Goal: Task Accomplishment & Management: Use online tool/utility

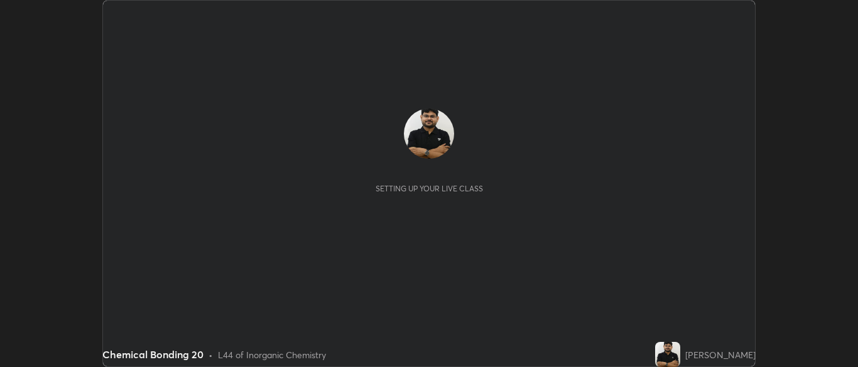
scroll to position [367, 857]
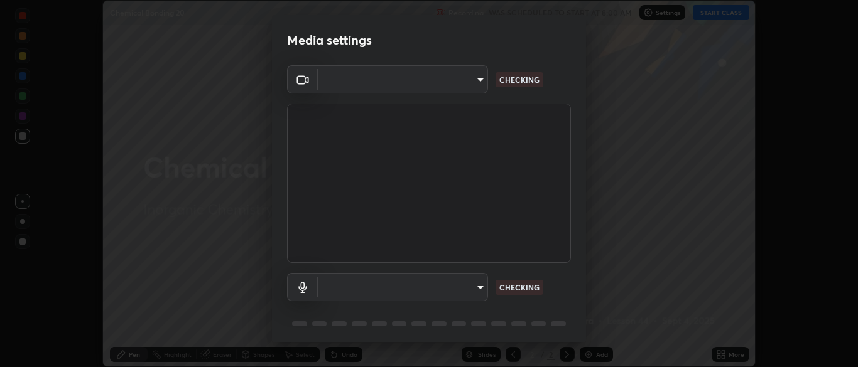
click at [448, 286] on body "Erase all Chemical Bonding 20 Recording WAS SCHEDULED TO START AT 8:00 AM Setti…" at bounding box center [429, 183] width 858 height 367
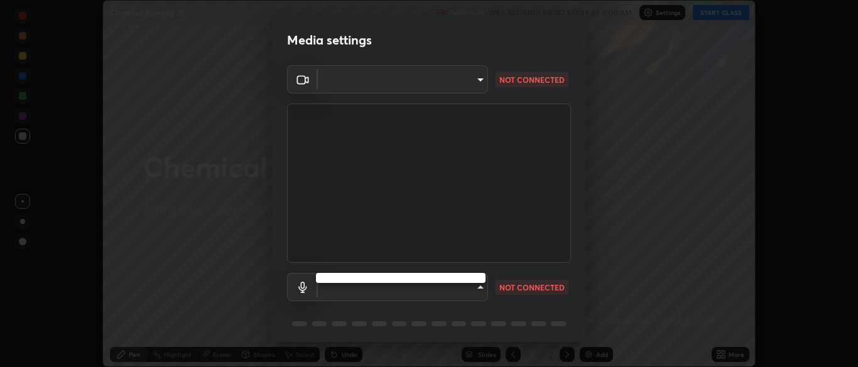
type input "cbd69d3ab31666e68bc16f5f2905db6189ec8135df4d15a94e2bba87772e1748"
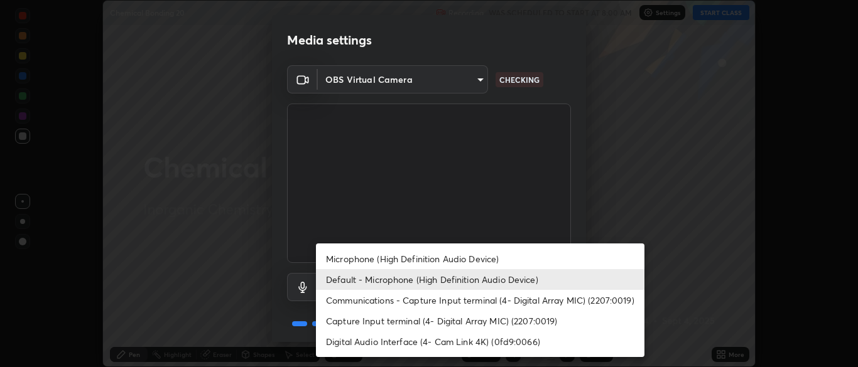
click at [385, 259] on li "Microphone (High Definition Audio Device)" at bounding box center [480, 259] width 328 height 21
type input "d6614ee05450bf9edd197927043992d8667b66db2a26665f5c5fc73262ebfaa7"
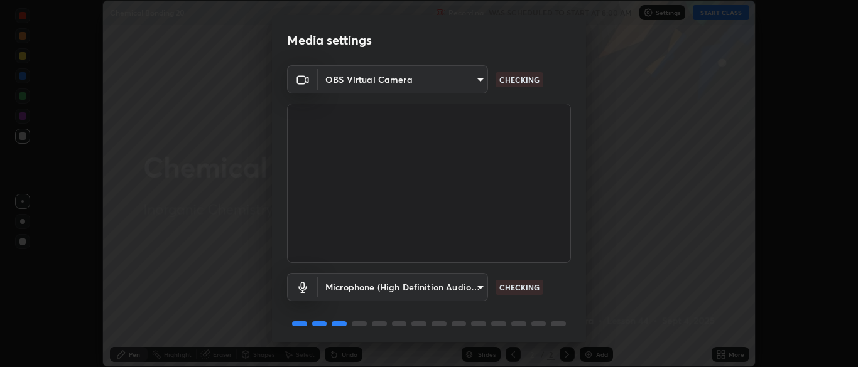
scroll to position [45, 0]
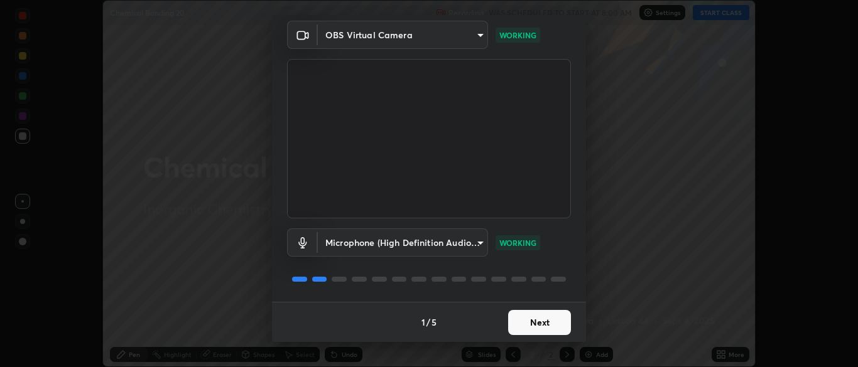
click at [539, 322] on button "Next" at bounding box center [539, 322] width 63 height 25
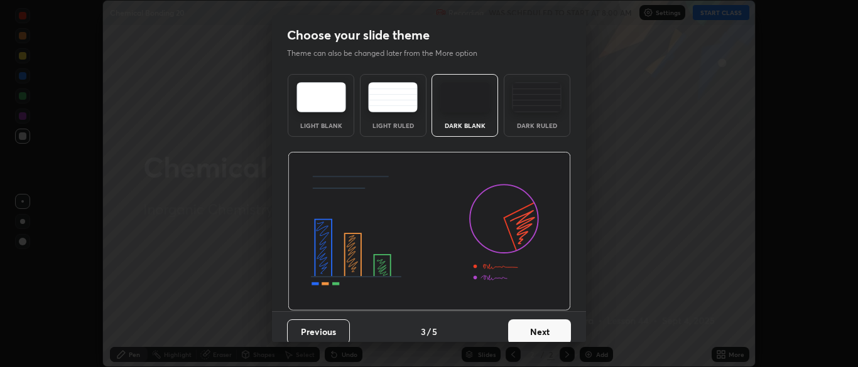
click at [547, 326] on button "Next" at bounding box center [539, 332] width 63 height 25
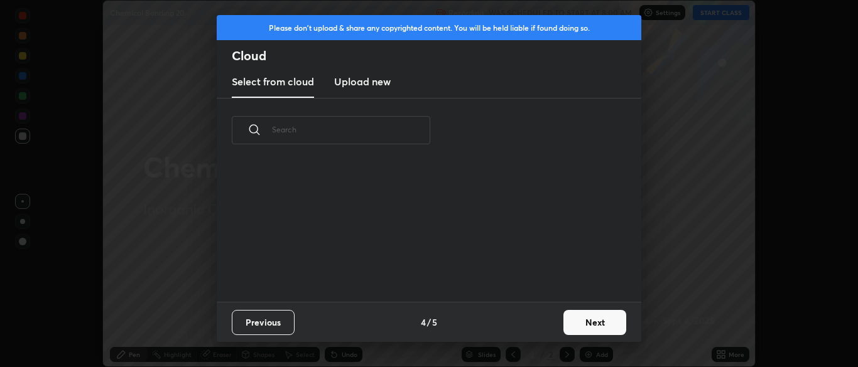
click at [593, 321] on button "Next" at bounding box center [594, 322] width 63 height 25
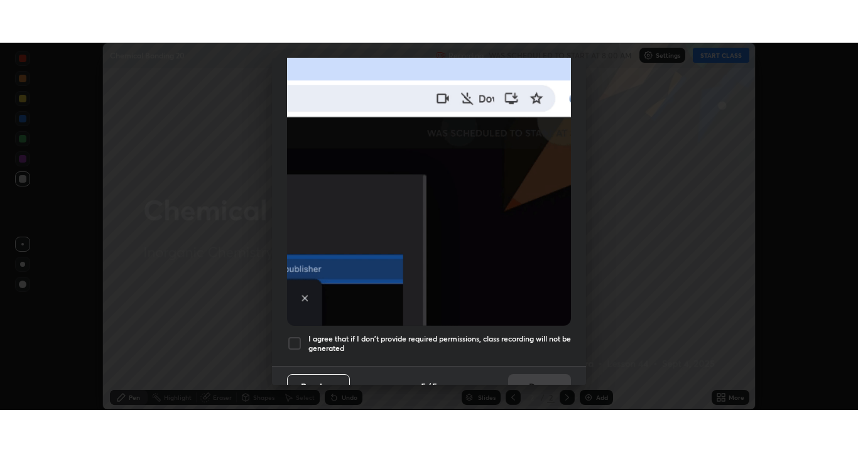
scroll to position [301, 0]
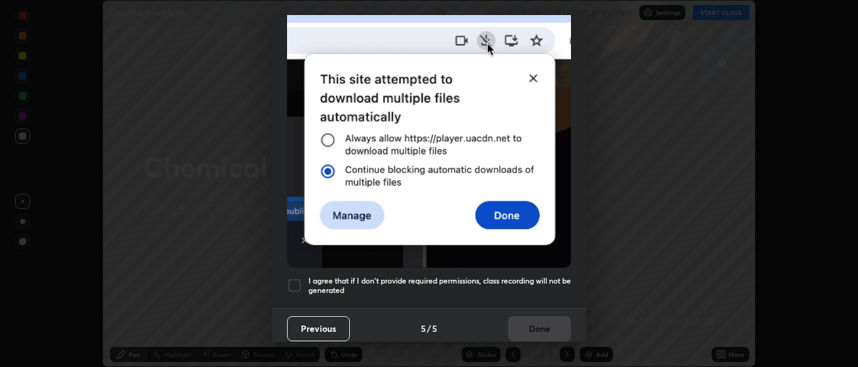
click at [509, 284] on h5 "I agree that if I don't provide required permissions, class recording will not …" at bounding box center [439, 285] width 262 height 19
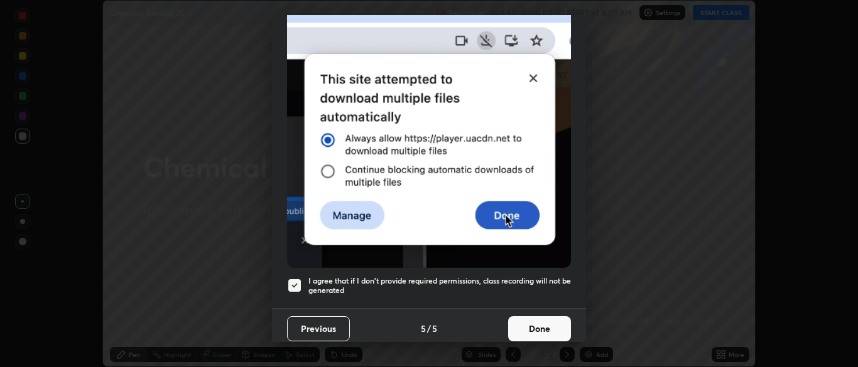
click at [531, 326] on button "Done" at bounding box center [539, 328] width 63 height 25
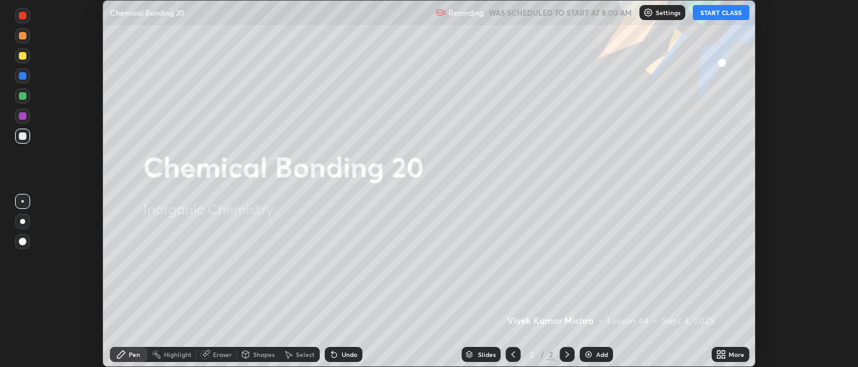
click at [714, 8] on button "START CLASS" at bounding box center [720, 12] width 57 height 15
click at [730, 357] on div "More" at bounding box center [736, 355] width 16 height 6
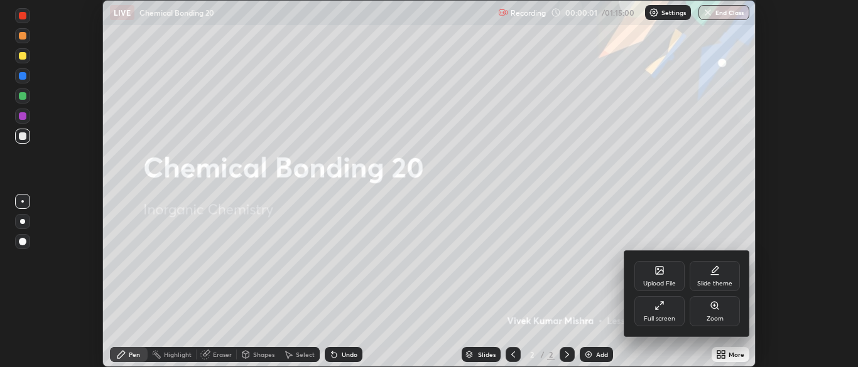
click at [719, 277] on div "Slide theme" at bounding box center [714, 276] width 50 height 30
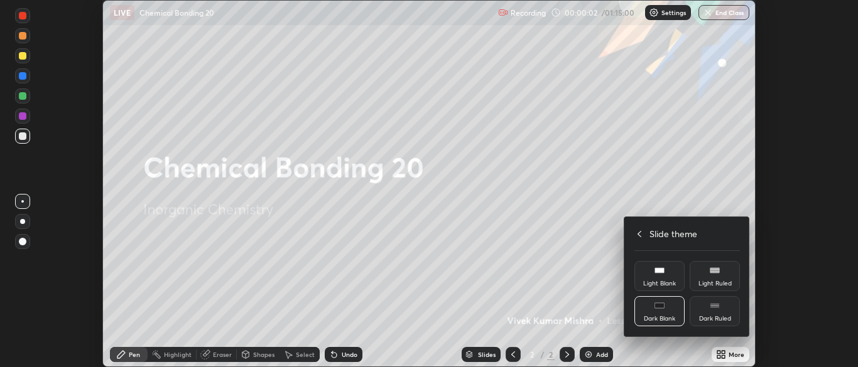
click at [722, 312] on div "Dark Ruled" at bounding box center [714, 311] width 50 height 30
click at [639, 234] on icon at bounding box center [639, 234] width 10 height 10
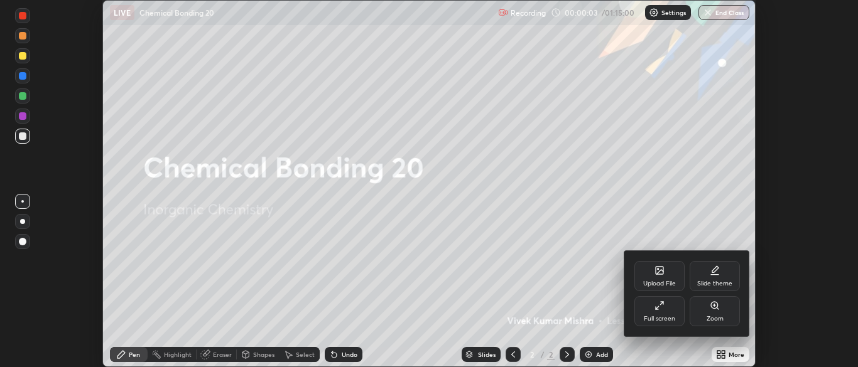
click at [669, 318] on div "Full screen" at bounding box center [658, 319] width 31 height 6
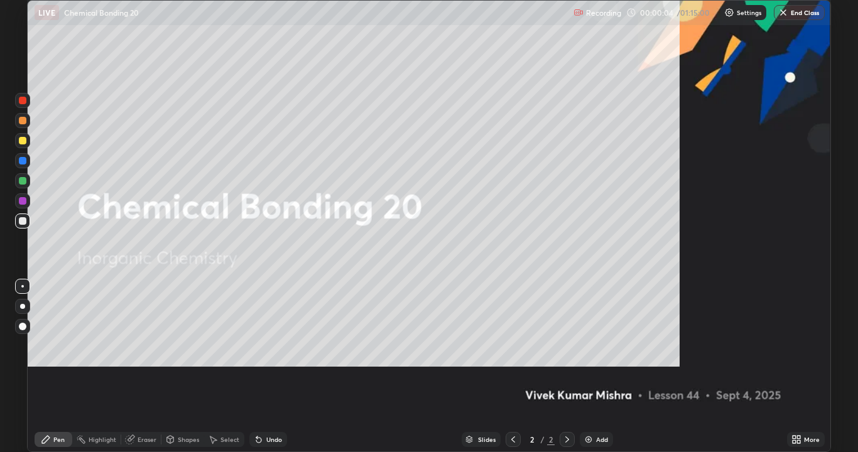
scroll to position [452, 858]
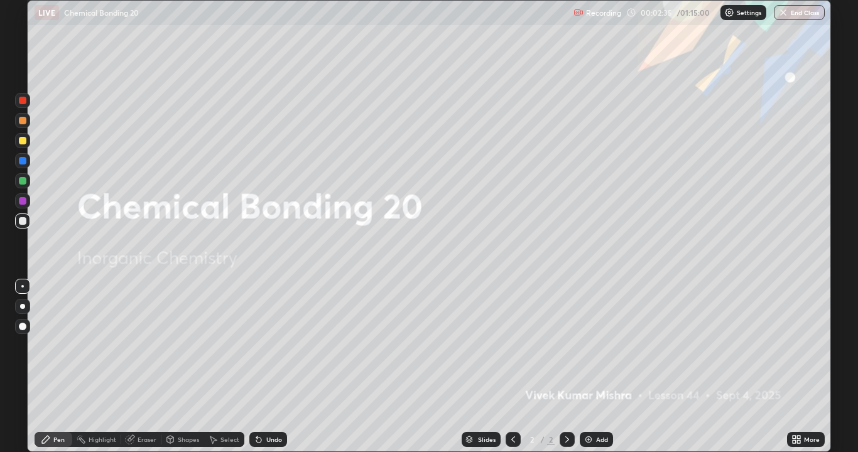
click at [800, 367] on icon at bounding box center [796, 439] width 10 height 10
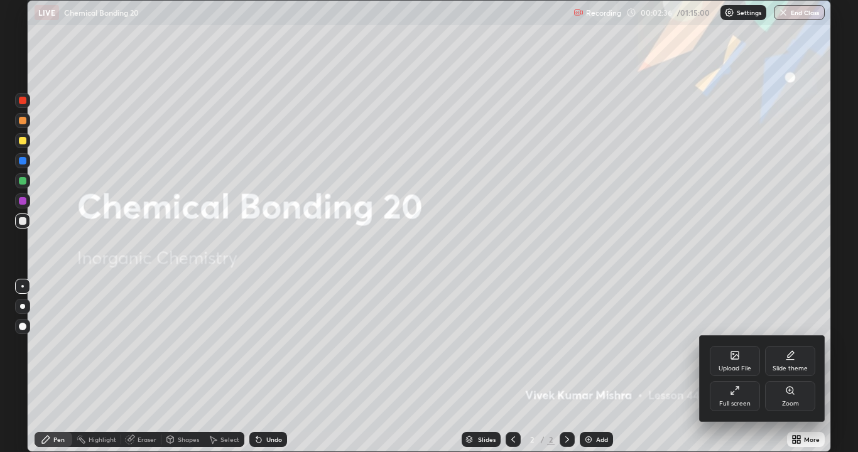
click at [797, 362] on div "Slide theme" at bounding box center [790, 361] width 50 height 30
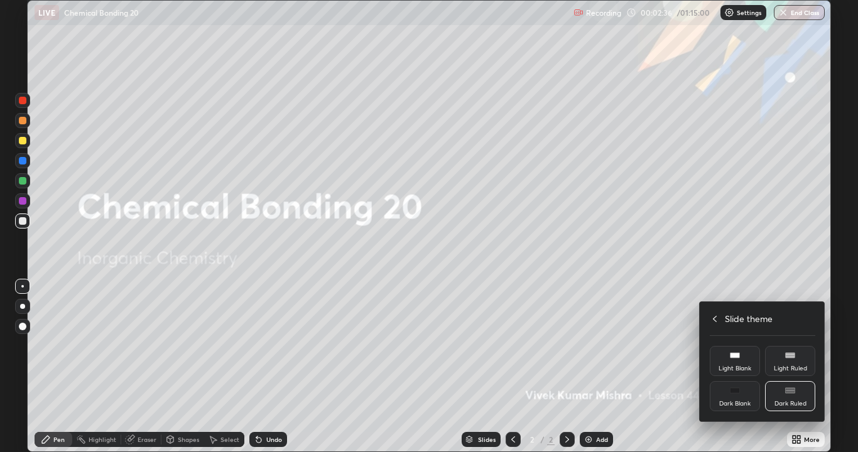
click at [798, 367] on div "Dark Ruled" at bounding box center [790, 404] width 32 height 6
click at [714, 318] on icon at bounding box center [714, 319] width 10 height 10
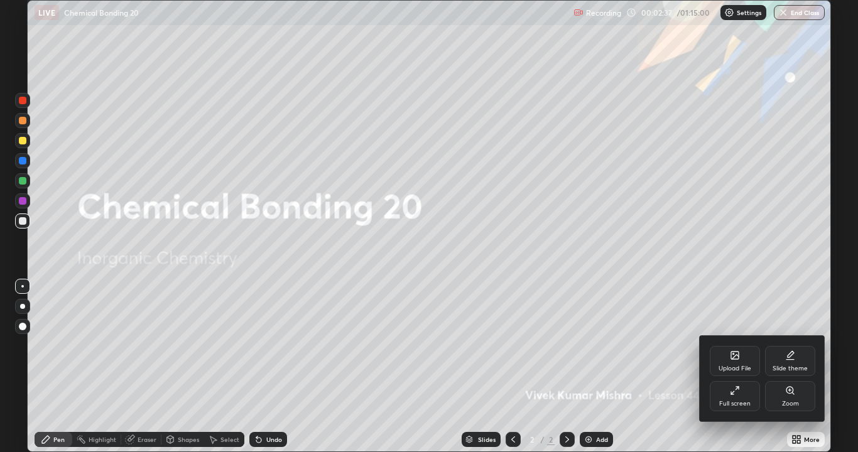
click at [674, 367] on div at bounding box center [429, 226] width 858 height 452
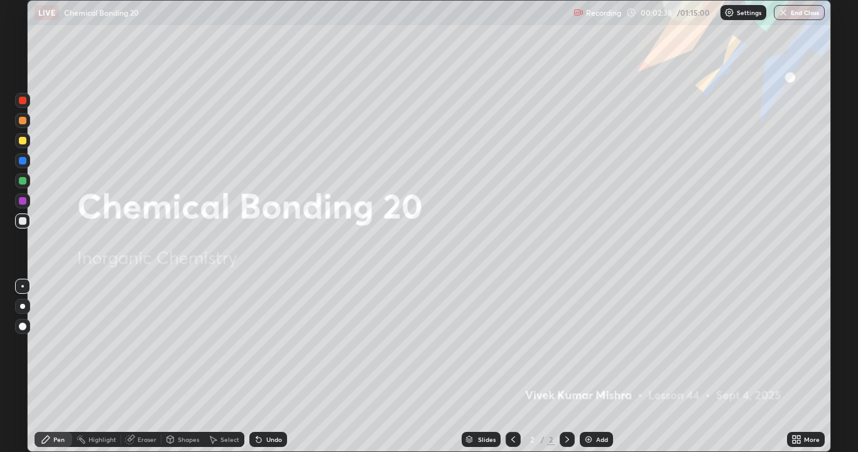
click at [596, 367] on div "Add" at bounding box center [602, 439] width 12 height 6
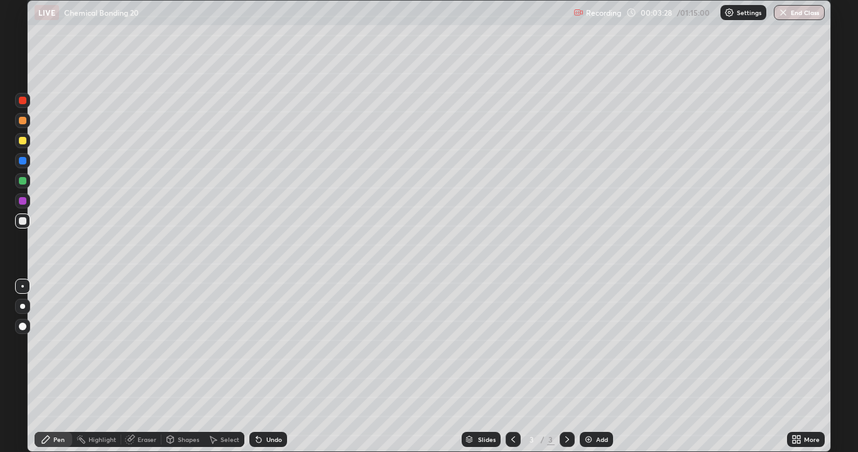
click at [23, 141] on div at bounding box center [23, 141] width 8 height 8
click at [21, 105] on div at bounding box center [22, 100] width 15 height 15
click at [22, 183] on div at bounding box center [23, 181] width 8 height 8
click at [269, 367] on div "Undo" at bounding box center [274, 439] width 16 height 6
click at [271, 367] on div "Undo" at bounding box center [274, 439] width 16 height 6
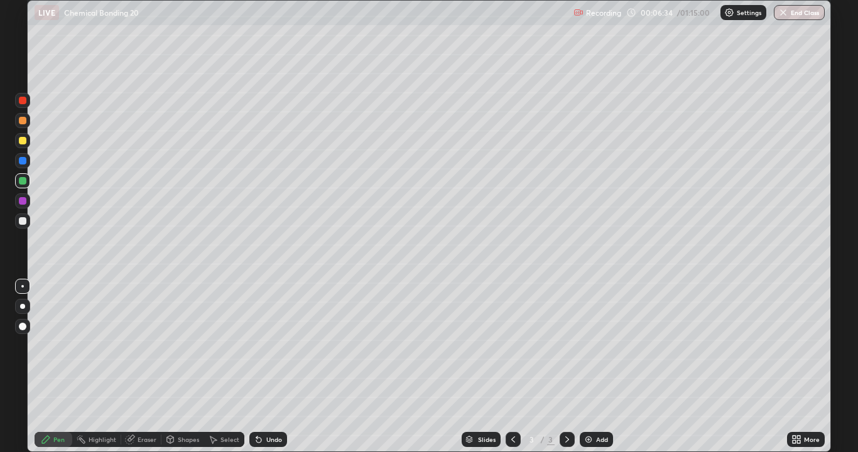
click at [270, 367] on div "Undo" at bounding box center [268, 439] width 38 height 15
click at [23, 221] on div at bounding box center [23, 221] width 8 height 8
click at [20, 141] on div at bounding box center [23, 141] width 8 height 8
click at [19, 220] on div at bounding box center [23, 221] width 8 height 8
click at [19, 201] on div at bounding box center [23, 201] width 8 height 8
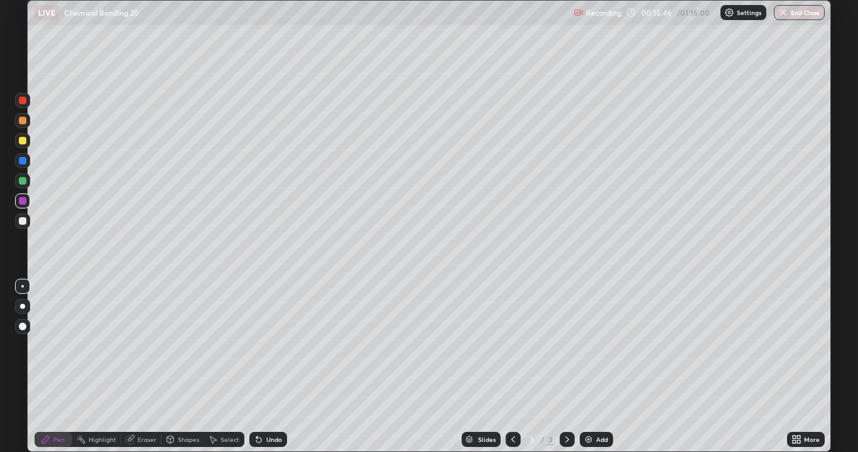
click at [593, 367] on div "Add" at bounding box center [595, 439] width 33 height 15
click at [581, 367] on div "Add" at bounding box center [595, 439] width 33 height 15
click at [23, 101] on div at bounding box center [23, 101] width 8 height 8
click at [17, 223] on div at bounding box center [22, 220] width 15 height 15
click at [23, 180] on div at bounding box center [23, 181] width 8 height 8
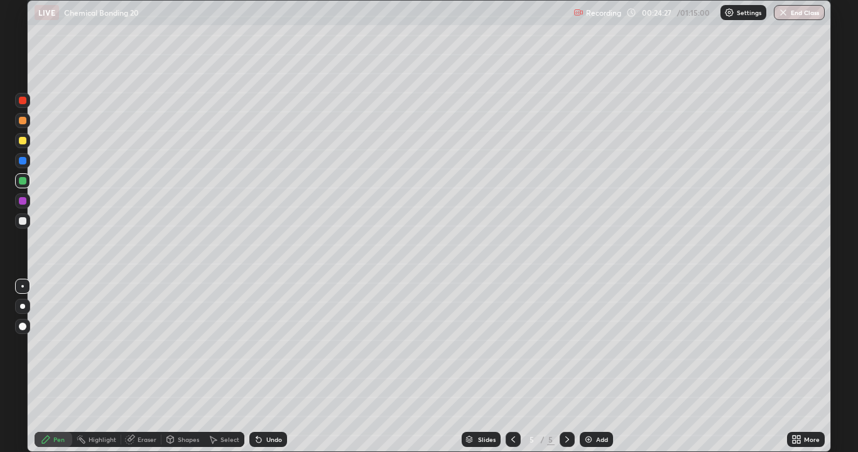
click at [21, 206] on div at bounding box center [22, 200] width 15 height 15
click at [272, 367] on div "Undo" at bounding box center [274, 439] width 16 height 6
click at [596, 367] on div "Add" at bounding box center [595, 439] width 33 height 15
click at [221, 367] on div "Select" at bounding box center [224, 439] width 40 height 15
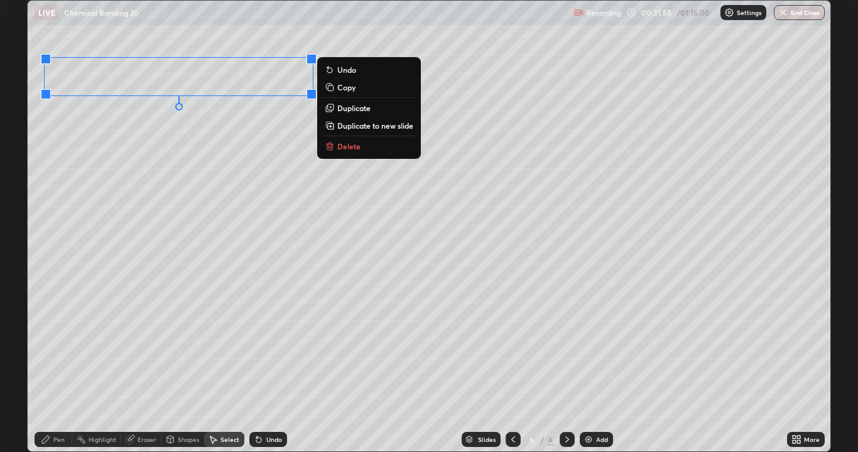
click at [53, 367] on div "Pen" at bounding box center [54, 439] width 38 height 15
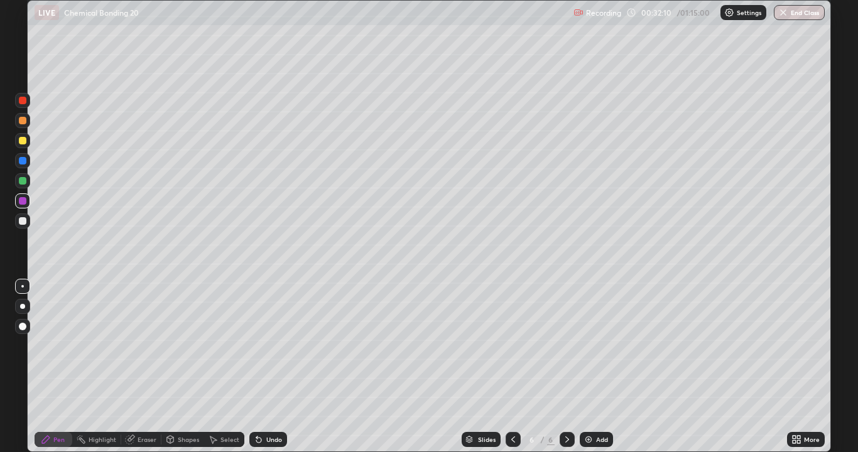
click at [261, 367] on icon at bounding box center [259, 439] width 10 height 10
click at [23, 223] on div at bounding box center [23, 221] width 8 height 8
click at [24, 203] on div at bounding box center [23, 201] width 8 height 8
click at [267, 367] on div "Undo" at bounding box center [268, 439] width 38 height 15
click at [269, 367] on div "Undo" at bounding box center [268, 439] width 38 height 15
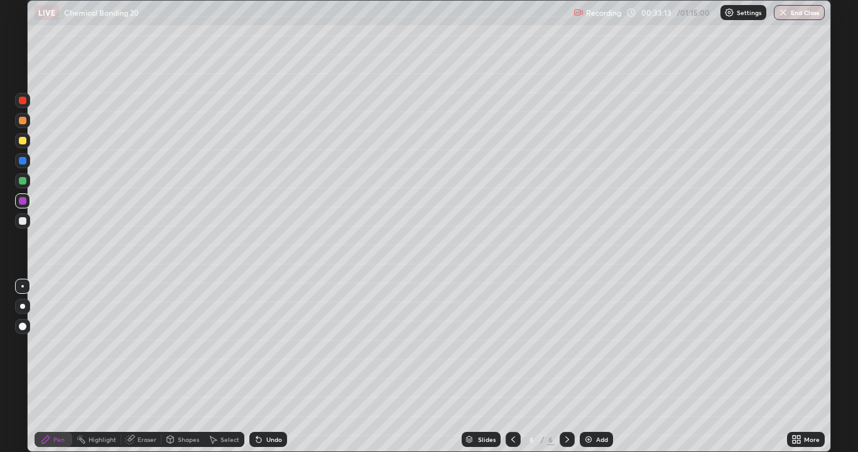
click at [268, 367] on div "Undo" at bounding box center [274, 439] width 16 height 6
click at [270, 367] on div "Undo" at bounding box center [268, 439] width 38 height 15
click at [268, 367] on div "Undo" at bounding box center [268, 439] width 38 height 15
click at [517, 367] on div at bounding box center [512, 439] width 15 height 15
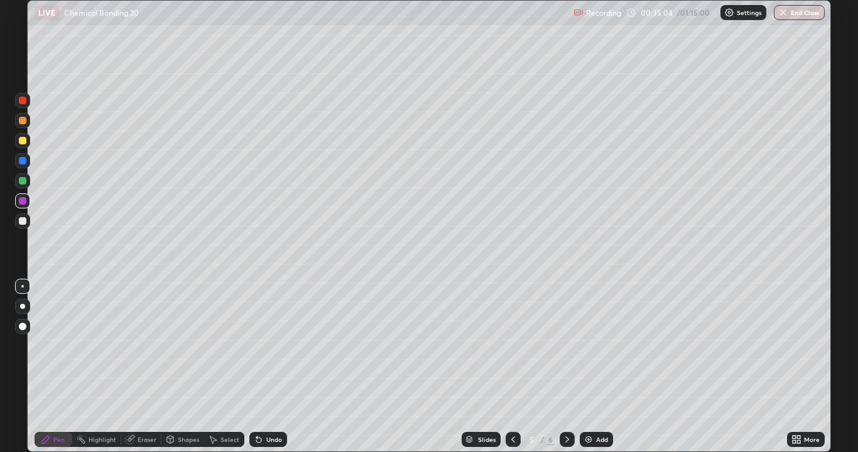
click at [568, 367] on icon at bounding box center [567, 439] width 10 height 10
click at [596, 367] on div "Add" at bounding box center [595, 439] width 33 height 15
click at [23, 223] on div at bounding box center [23, 221] width 8 height 8
click at [266, 367] on div "Undo" at bounding box center [268, 439] width 38 height 15
click at [267, 367] on div "Undo" at bounding box center [268, 439] width 38 height 15
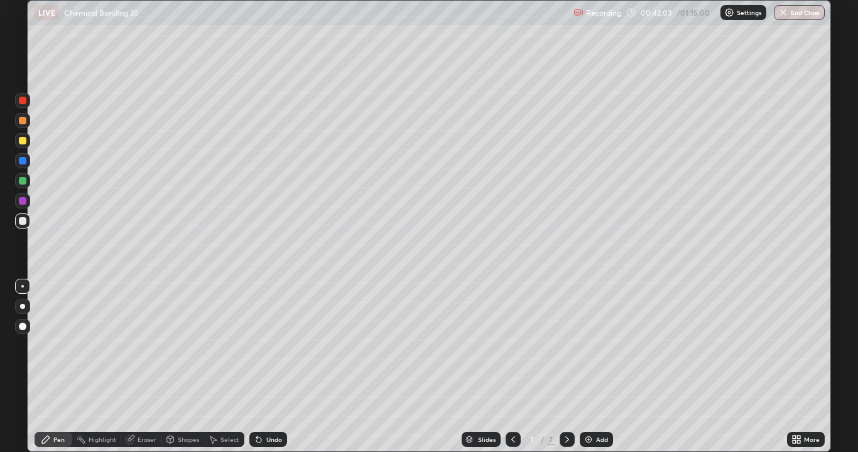
click at [16, 204] on div at bounding box center [22, 200] width 15 height 15
click at [21, 223] on div at bounding box center [23, 221] width 8 height 8
click at [224, 367] on div "Select" at bounding box center [224, 439] width 40 height 15
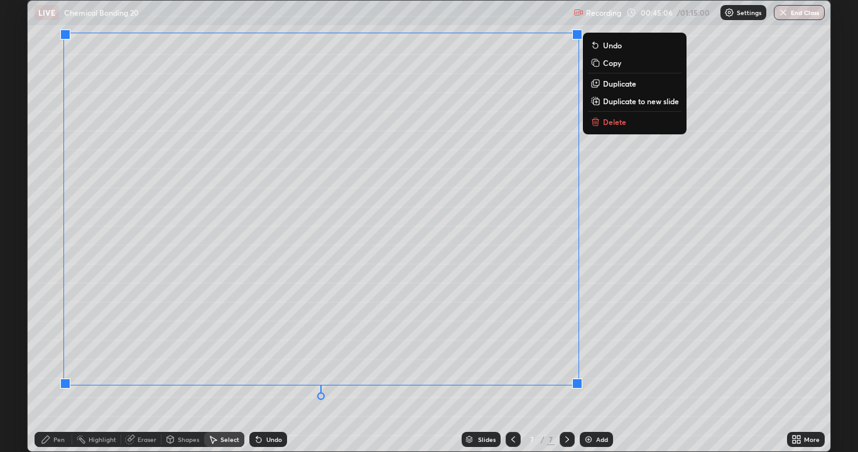
click at [685, 367] on div "0 ° Undo Copy Duplicate Duplicate to new slide Delete" at bounding box center [429, 226] width 802 height 451
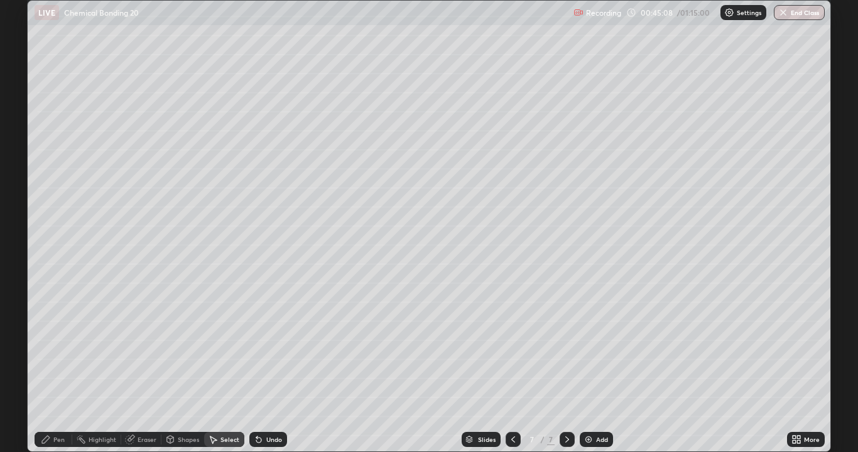
click at [52, 367] on div "Pen" at bounding box center [54, 439] width 38 height 15
click at [21, 220] on div at bounding box center [23, 221] width 8 height 8
click at [21, 141] on div at bounding box center [23, 141] width 8 height 8
click at [599, 367] on div "Add" at bounding box center [602, 439] width 12 height 6
click at [512, 367] on icon at bounding box center [513, 439] width 10 height 10
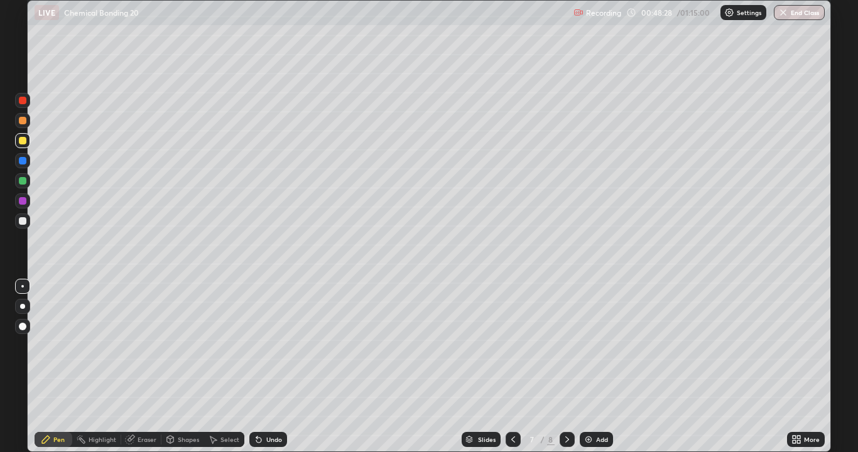
click at [566, 367] on icon at bounding box center [567, 439] width 10 height 10
click at [511, 367] on icon at bounding box center [513, 439] width 10 height 10
click at [506, 367] on div at bounding box center [512, 439] width 15 height 15
click at [566, 367] on icon at bounding box center [567, 439] width 10 height 10
click at [561, 367] on div at bounding box center [566, 439] width 15 height 15
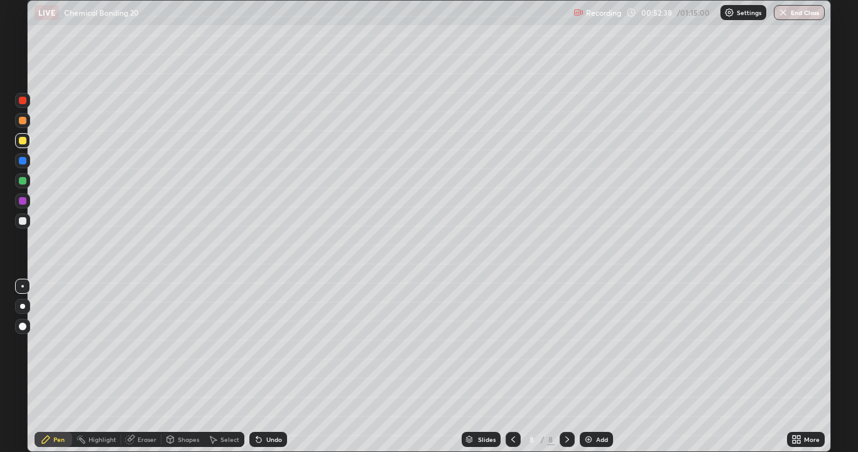
click at [21, 223] on div at bounding box center [23, 221] width 8 height 8
click at [19, 200] on div at bounding box center [23, 201] width 8 height 8
click at [595, 367] on div "Add" at bounding box center [595, 439] width 33 height 15
click at [23, 101] on div at bounding box center [23, 101] width 8 height 8
click at [20, 223] on div at bounding box center [23, 221] width 8 height 8
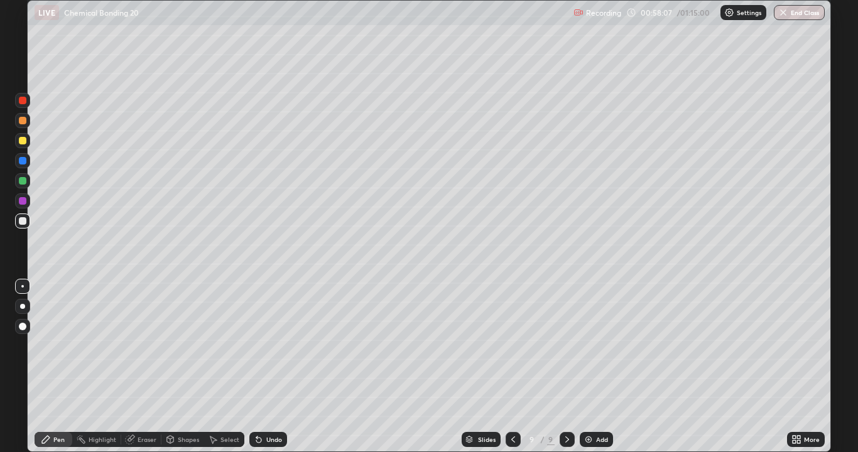
click at [19, 203] on div at bounding box center [23, 201] width 8 height 8
click at [231, 367] on div "Select" at bounding box center [229, 439] width 19 height 6
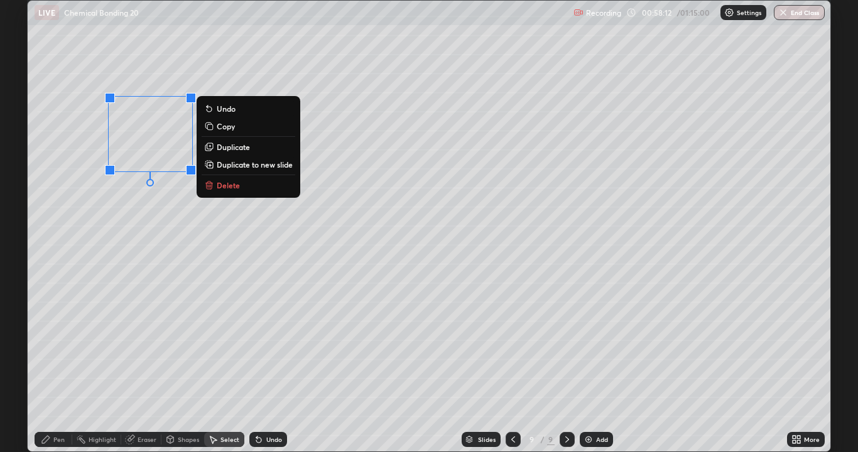
click at [227, 147] on p "Duplicate" at bounding box center [233, 147] width 33 height 10
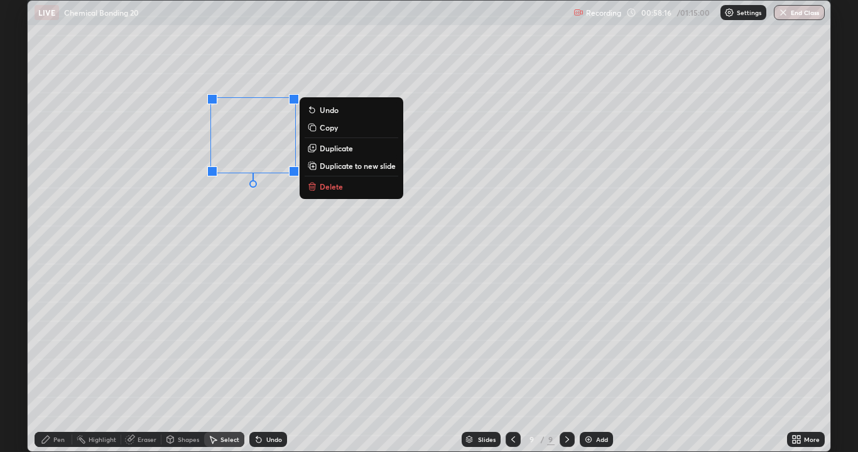
click at [326, 150] on p "Duplicate" at bounding box center [336, 148] width 33 height 10
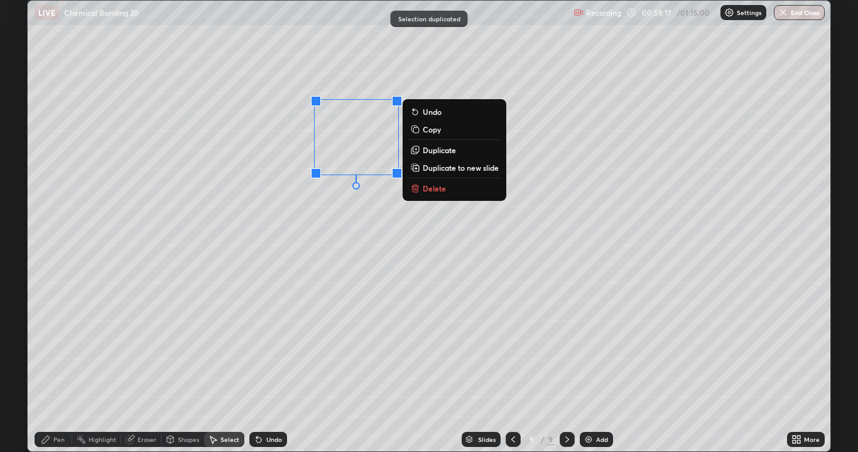
click at [419, 148] on icon at bounding box center [415, 150] width 10 height 10
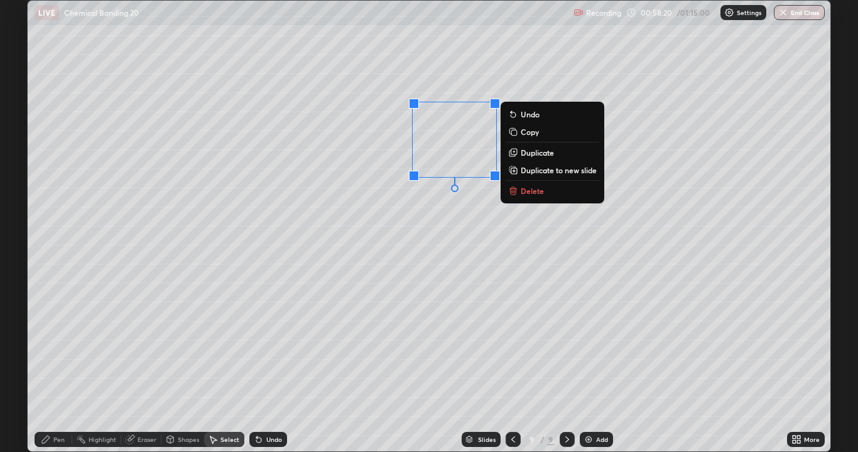
click at [46, 367] on icon at bounding box center [46, 439] width 10 height 10
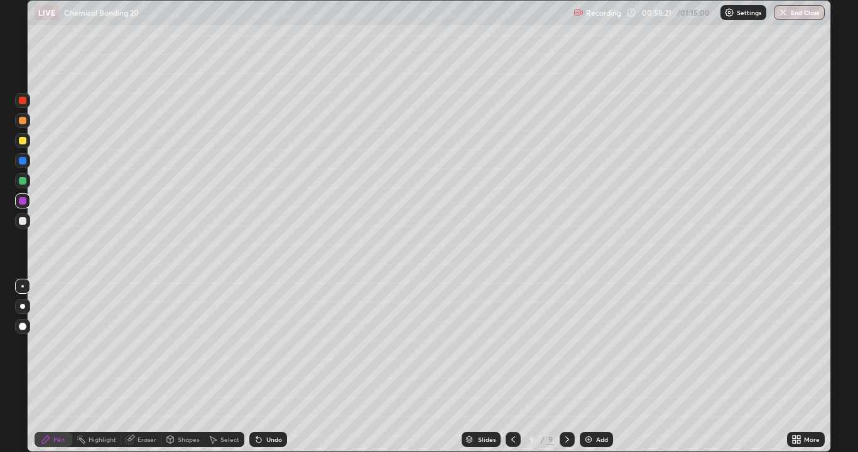
click at [23, 222] on div at bounding box center [23, 221] width 8 height 8
click at [23, 141] on div at bounding box center [23, 141] width 8 height 8
click at [23, 101] on div at bounding box center [23, 101] width 8 height 8
click at [17, 220] on div at bounding box center [22, 220] width 15 height 15
click at [20, 202] on div at bounding box center [23, 201] width 8 height 8
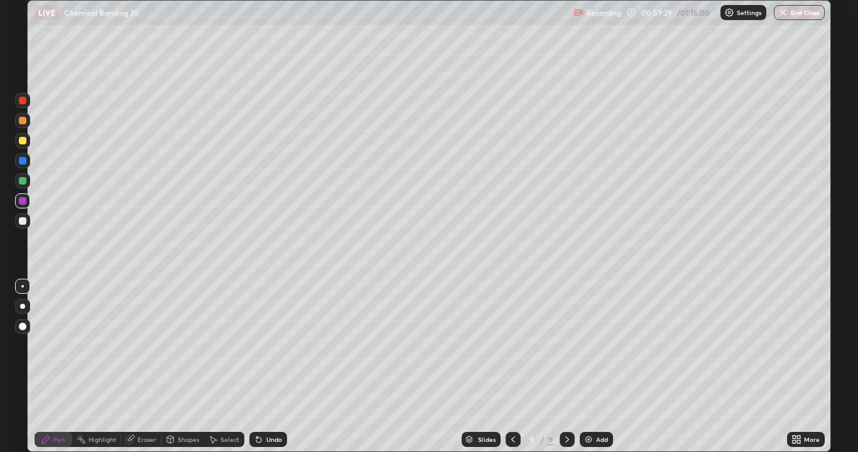
click at [23, 182] on div at bounding box center [23, 181] width 8 height 8
click at [24, 223] on div at bounding box center [23, 221] width 8 height 8
click at [222, 367] on div "Select" at bounding box center [229, 439] width 19 height 6
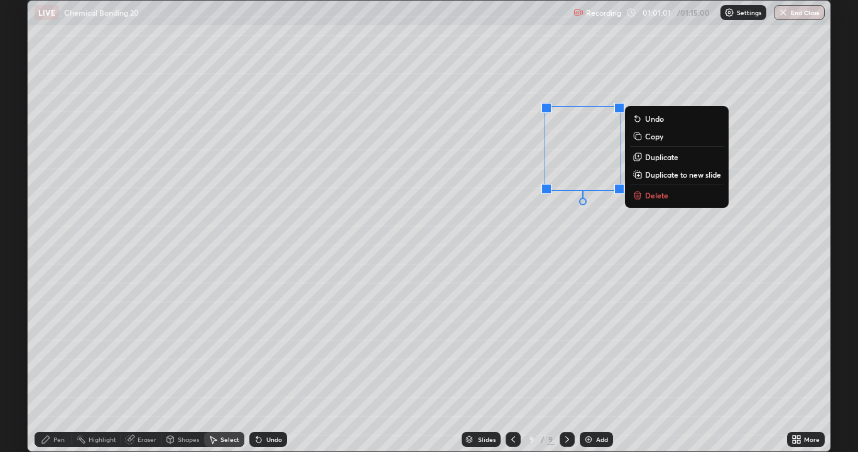
click at [650, 158] on p "Duplicate" at bounding box center [661, 157] width 33 height 10
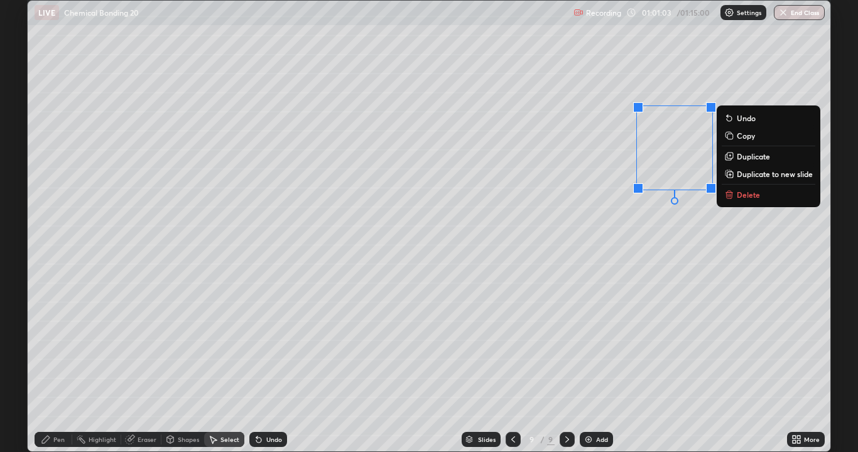
click at [740, 156] on p "Duplicate" at bounding box center [752, 156] width 33 height 10
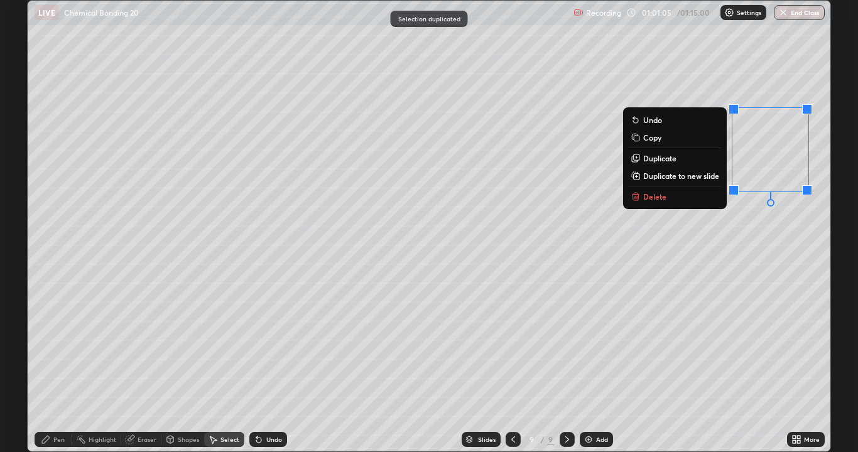
click at [636, 367] on div "0 ° Undo Copy Duplicate Duplicate to new slide Delete" at bounding box center [429, 226] width 802 height 451
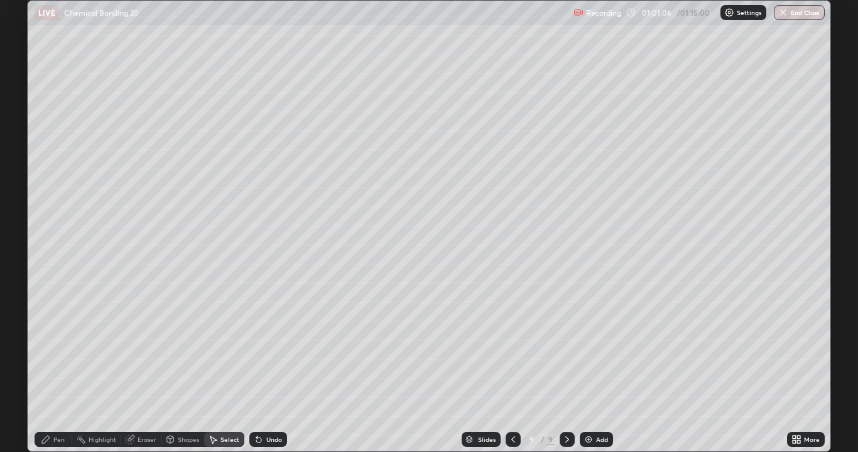
click at [51, 367] on div "Pen" at bounding box center [54, 439] width 38 height 15
click at [21, 103] on div at bounding box center [23, 101] width 8 height 8
click at [223, 367] on div "Select" at bounding box center [229, 439] width 19 height 6
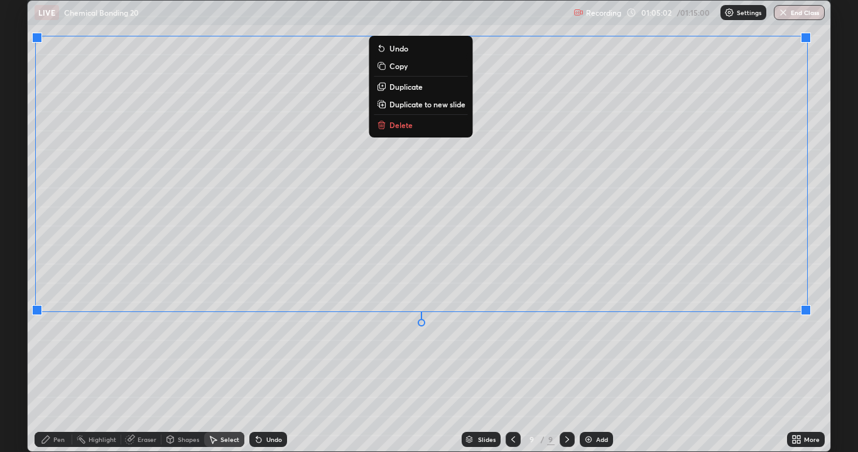
click at [749, 367] on div "0 ° Undo Copy Duplicate Duplicate to new slide Delete" at bounding box center [429, 226] width 802 height 451
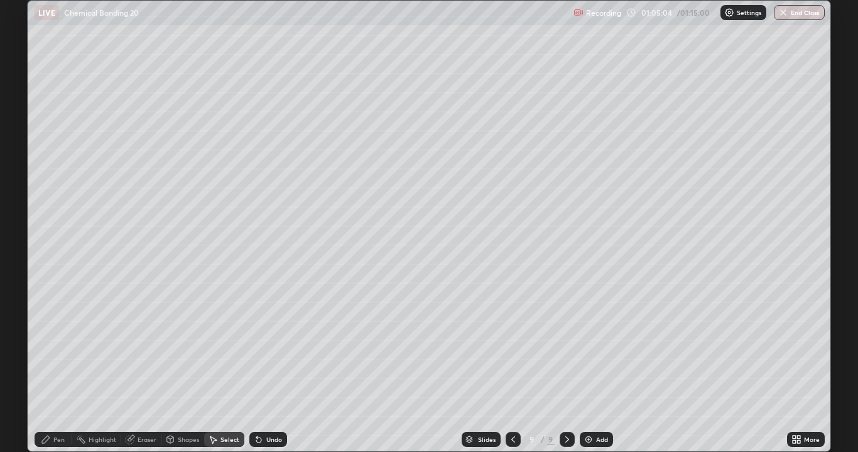
click at [46, 367] on div "Pen" at bounding box center [54, 439] width 38 height 15
click at [21, 221] on div at bounding box center [23, 221] width 8 height 8
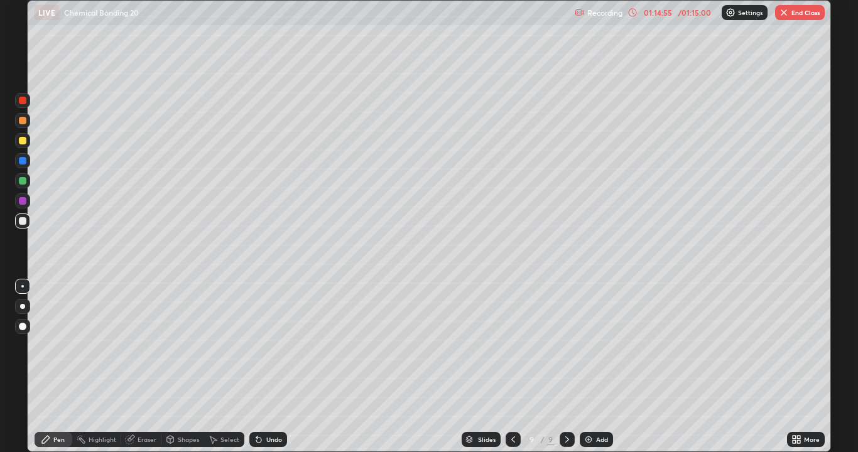
click at [805, 16] on button "End Class" at bounding box center [800, 12] width 50 height 15
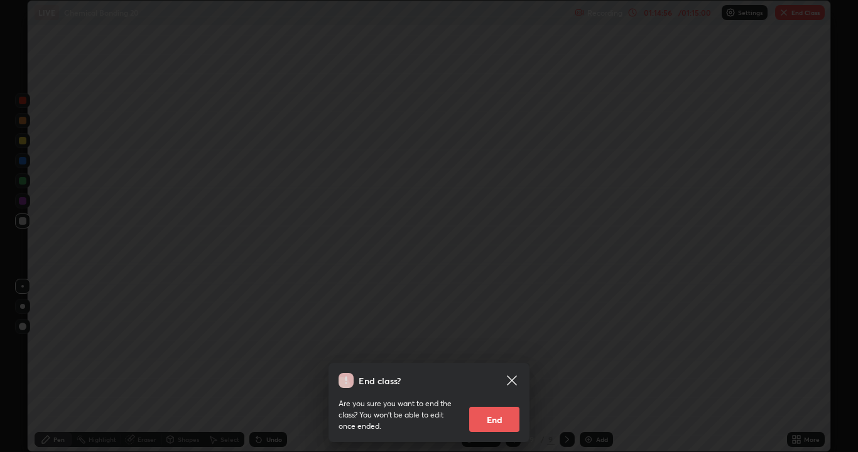
click at [493, 367] on button "End" at bounding box center [494, 419] width 50 height 25
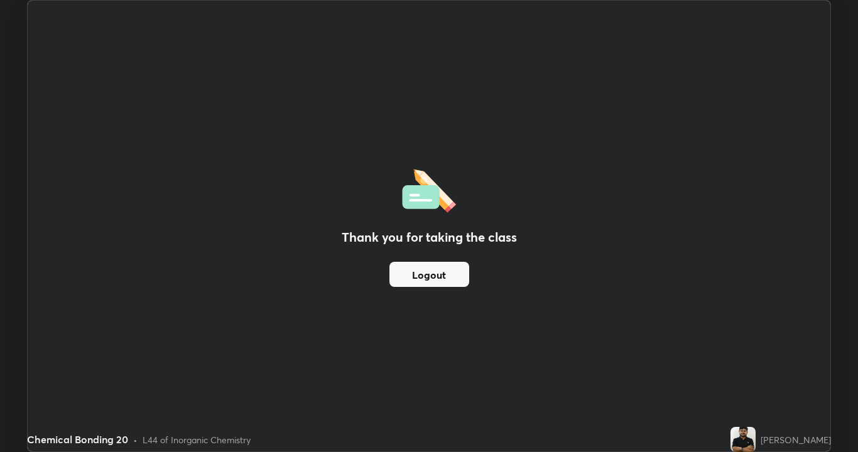
click at [455, 277] on button "Logout" at bounding box center [429, 274] width 80 height 25
